Goal: Task Accomplishment & Management: Manage account settings

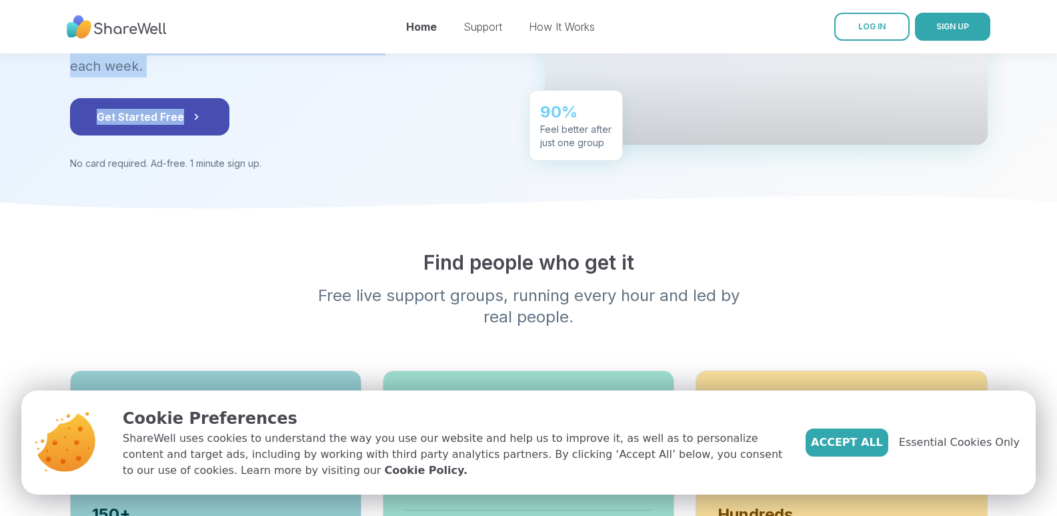
scroll to position [247, 0]
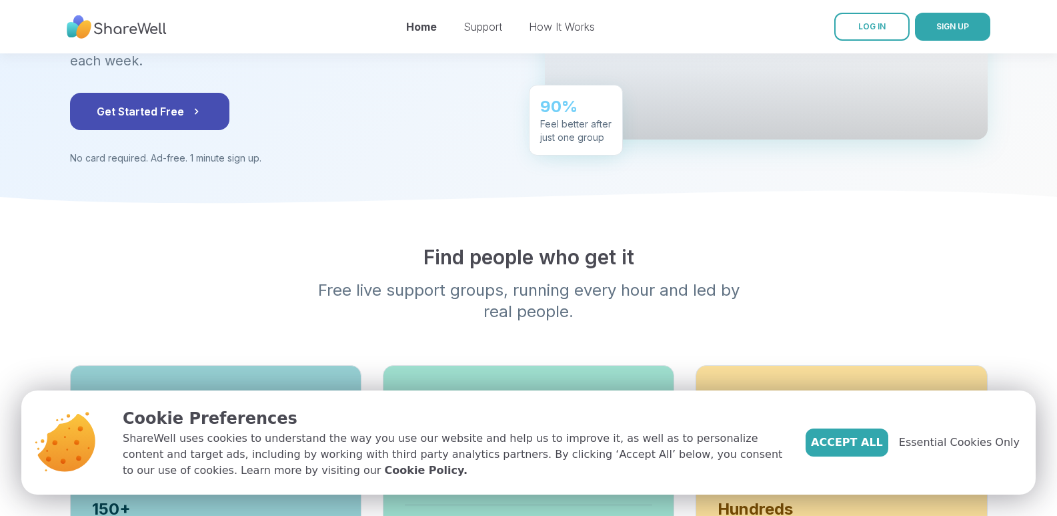
click at [524, 412] on p "Cookie Preferences" at bounding box center [454, 418] width 662 height 24
click at [245, 460] on p "ShareWell uses cookies to understand the way you use our website and help us to…" at bounding box center [454, 454] width 662 height 48
click at [90, 441] on icon at bounding box center [66, 442] width 57 height 58
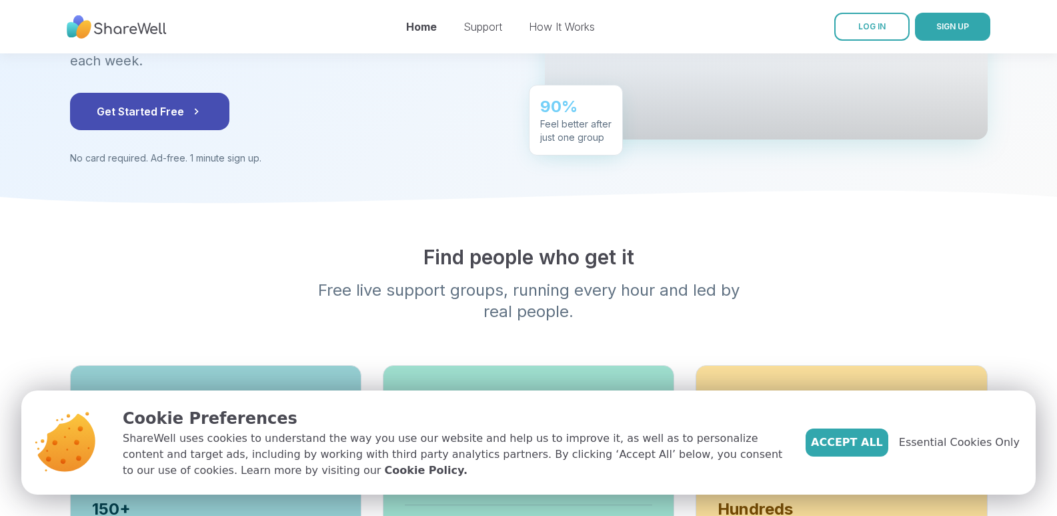
click at [90, 442] on icon at bounding box center [66, 442] width 57 height 58
click at [81, 438] on icon at bounding box center [66, 442] width 57 height 58
drag, startPoint x: 1047, startPoint y: 109, endPoint x: 1053, endPoint y: 101, distance: 10.5
click at [1053, 101] on div at bounding box center [528, 13] width 1057 height 412
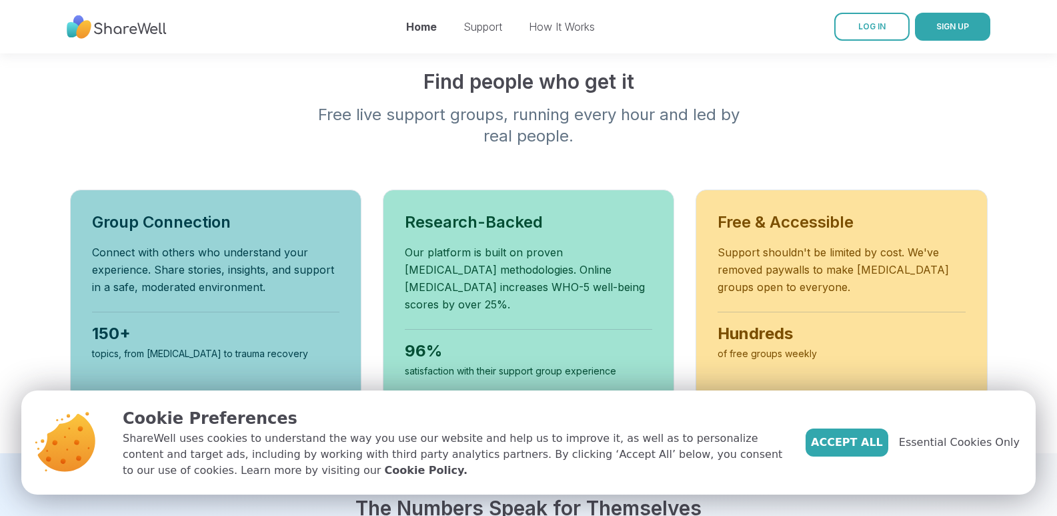
scroll to position [441, 0]
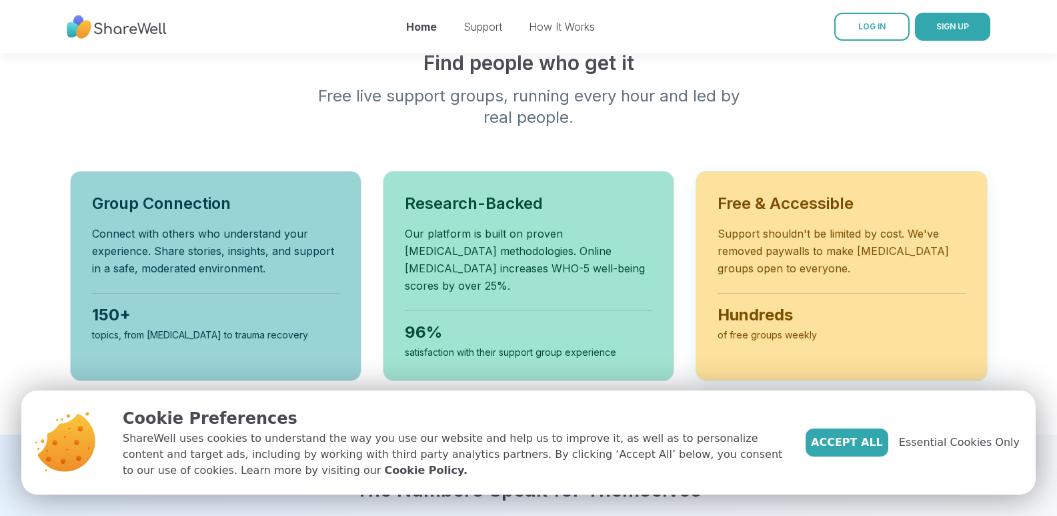
click at [797, 193] on h3 "Free & Accessible" at bounding box center [841, 203] width 247 height 21
click at [880, 21] on span "LOG IN" at bounding box center [871, 26] width 27 height 10
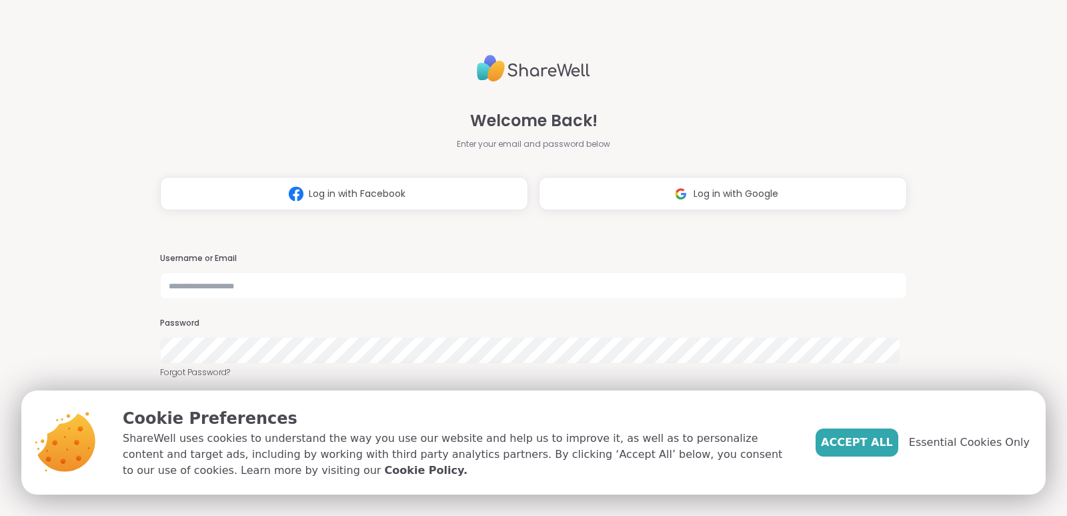
click at [870, 39] on div "Welcome Back! Enter your email and password below Log in with Facebook Log in w…" at bounding box center [533, 258] width 747 height 516
